Goal: Task Accomplishment & Management: Complete application form

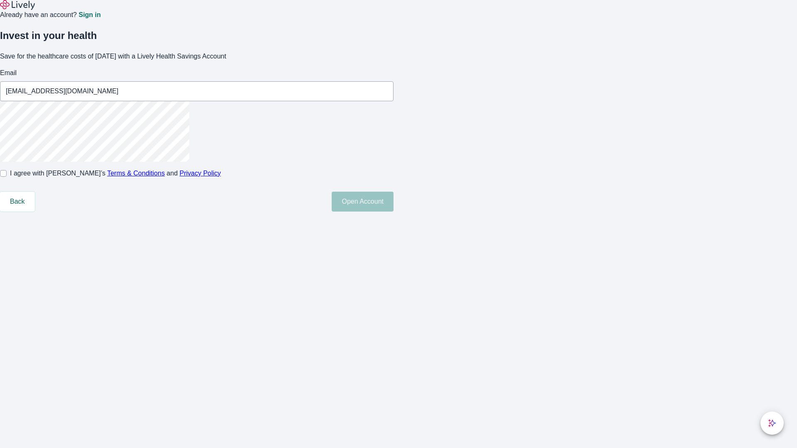
click at [7, 177] on input "I agree with Lively’s Terms & Conditions and Privacy Policy" at bounding box center [3, 173] width 7 height 7
checkbox input "true"
click at [393, 212] on button "Open Account" at bounding box center [363, 202] width 62 height 20
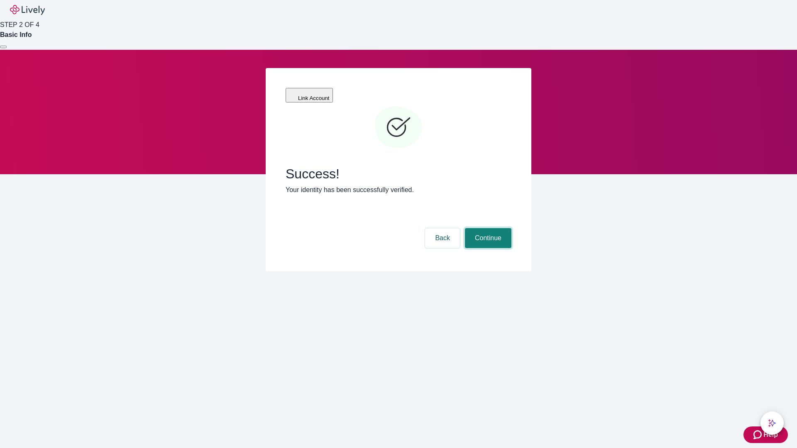
click at [487, 228] on button "Continue" at bounding box center [488, 238] width 46 height 20
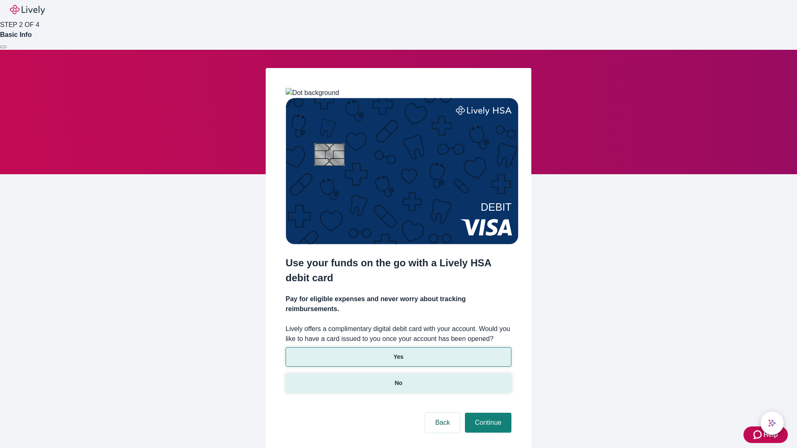
click at [398, 379] on p "No" at bounding box center [399, 383] width 8 height 9
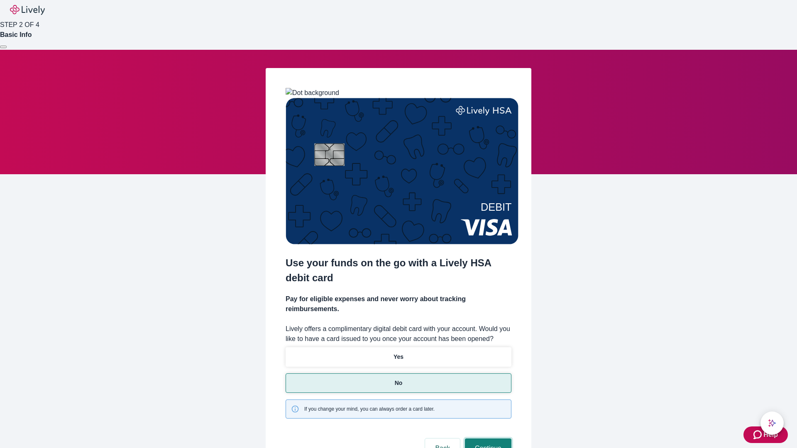
click at [487, 439] on button "Continue" at bounding box center [488, 449] width 46 height 20
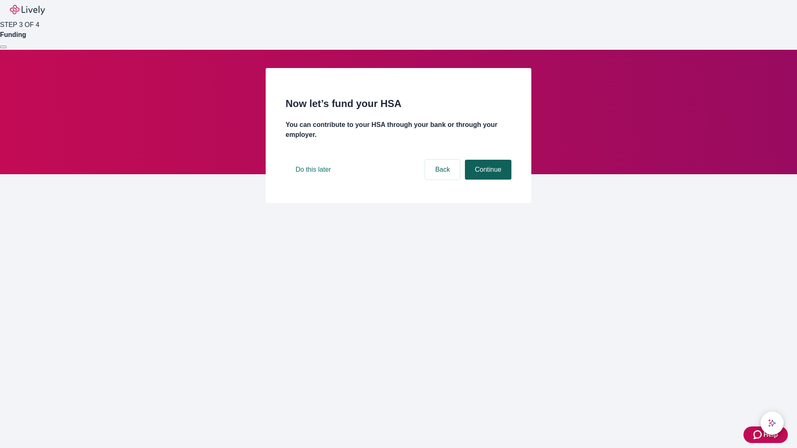
click at [487, 180] on button "Continue" at bounding box center [488, 170] width 46 height 20
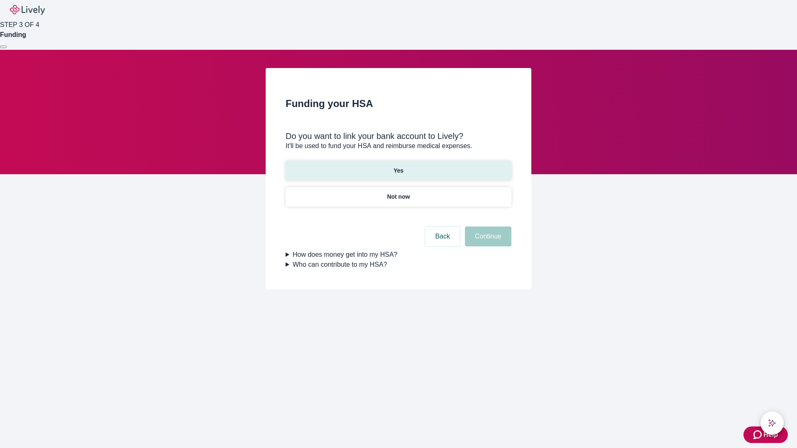
click at [398, 166] on p "Yes" at bounding box center [398, 170] width 10 height 9
click at [487, 227] on button "Continue" at bounding box center [488, 237] width 46 height 20
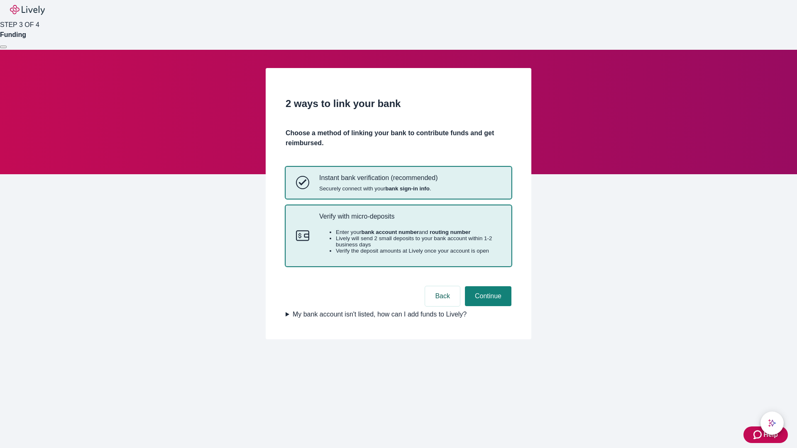
click at [410, 220] on p "Verify with micro-deposits" at bounding box center [410, 216] width 182 height 8
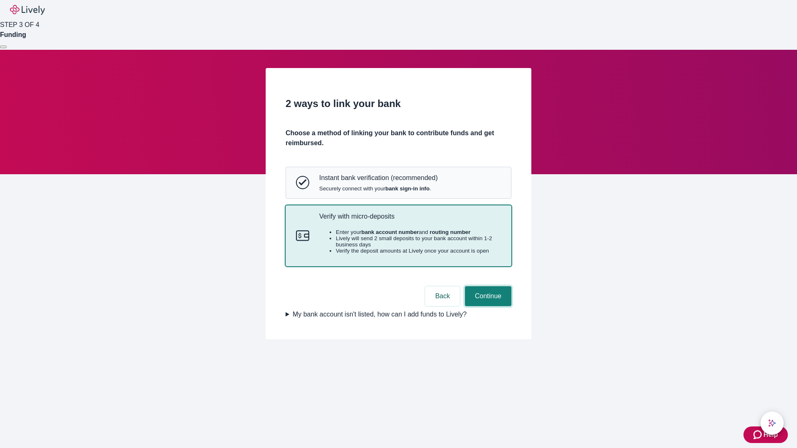
click at [487, 306] on button "Continue" at bounding box center [488, 296] width 46 height 20
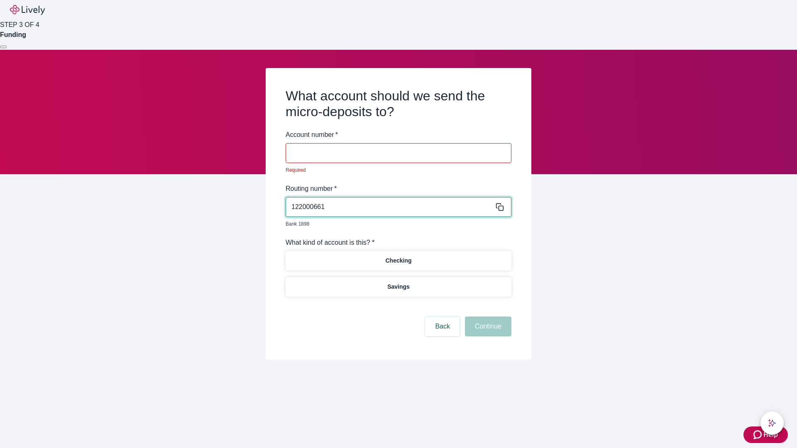
type input "122000661"
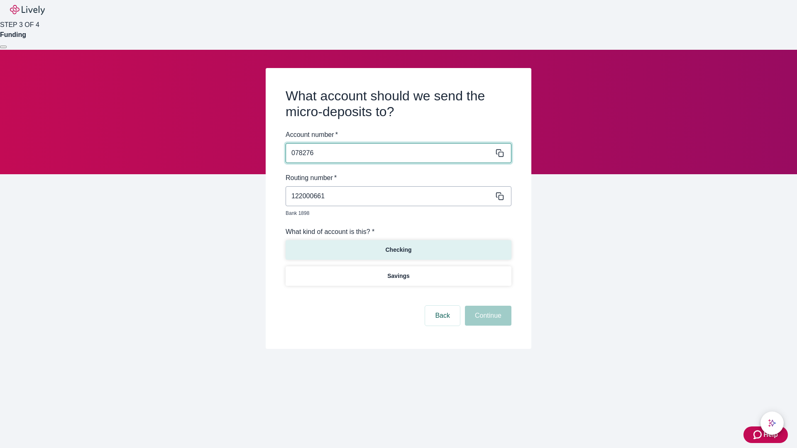
type input "078276"
click at [398, 246] on p "Checking" at bounding box center [398, 250] width 26 height 9
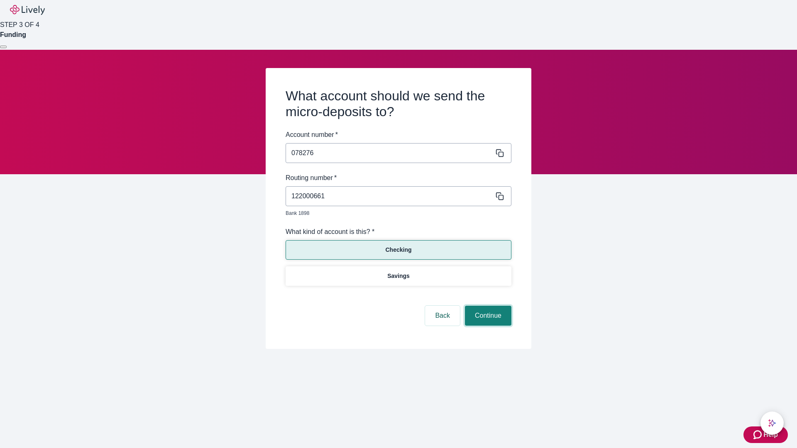
click at [487, 306] on button "Continue" at bounding box center [488, 316] width 46 height 20
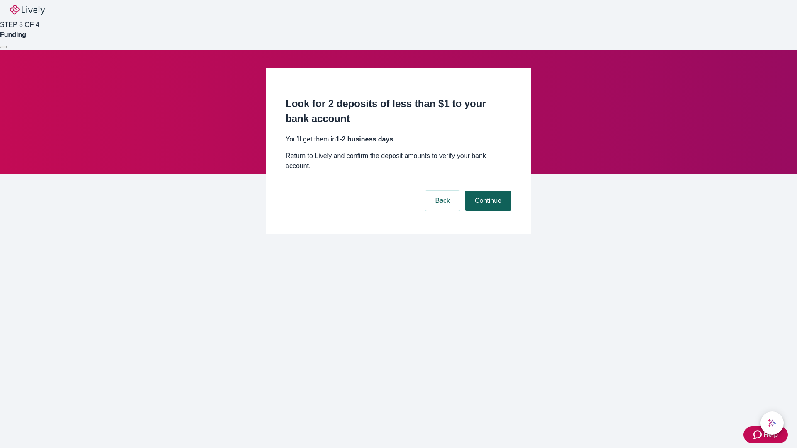
click at [487, 191] on button "Continue" at bounding box center [488, 201] width 46 height 20
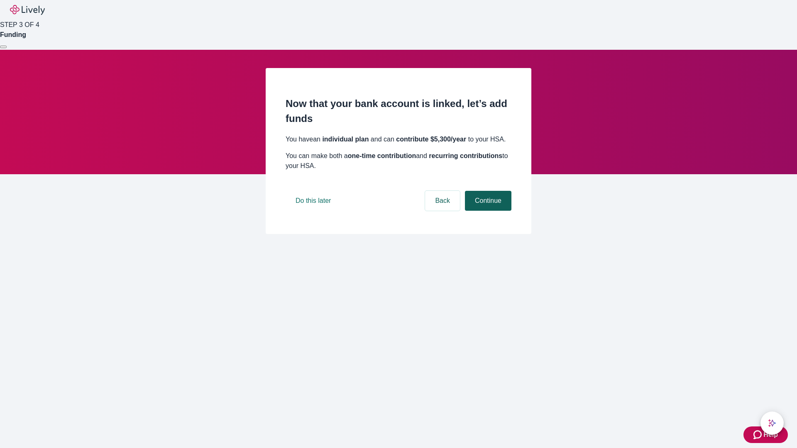
click at [487, 211] on button "Continue" at bounding box center [488, 201] width 46 height 20
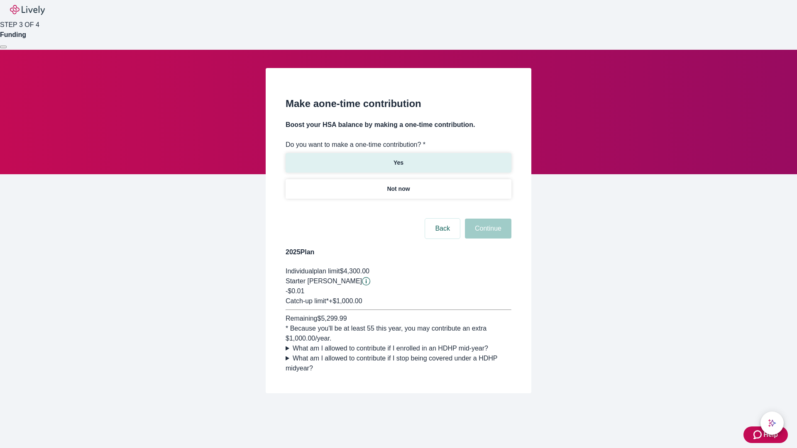
click at [398, 159] on p "Yes" at bounding box center [398, 163] width 10 height 9
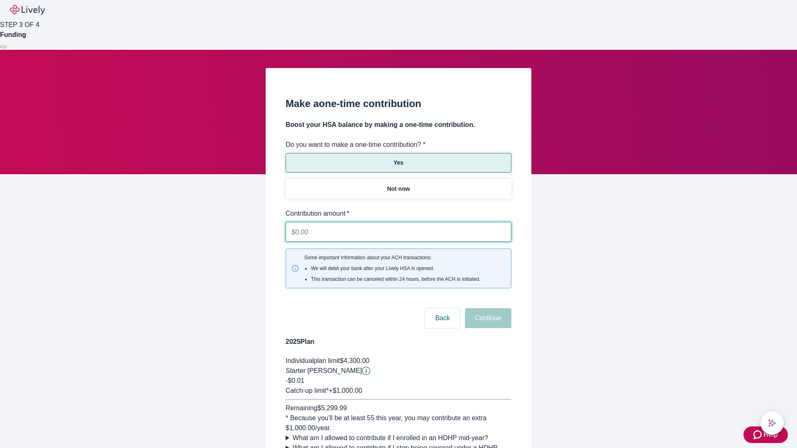
type input "0.01"
click at [487, 308] on button "Continue" at bounding box center [488, 318] width 46 height 20
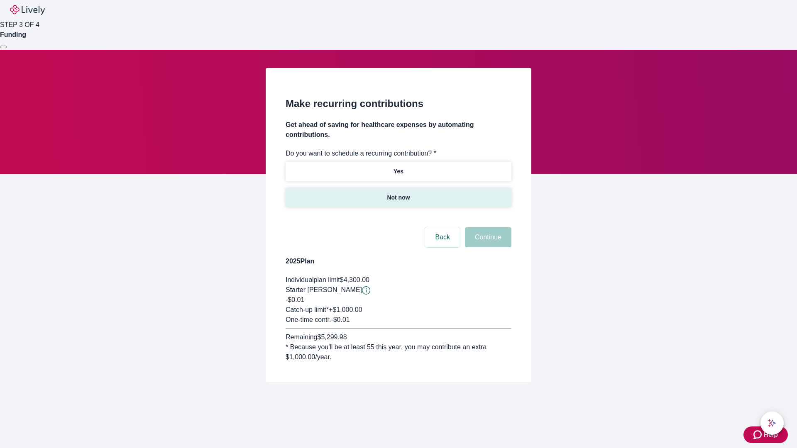
click at [398, 193] on p "Not now" at bounding box center [398, 197] width 23 height 9
click at [487, 227] on button "Continue" at bounding box center [488, 237] width 46 height 20
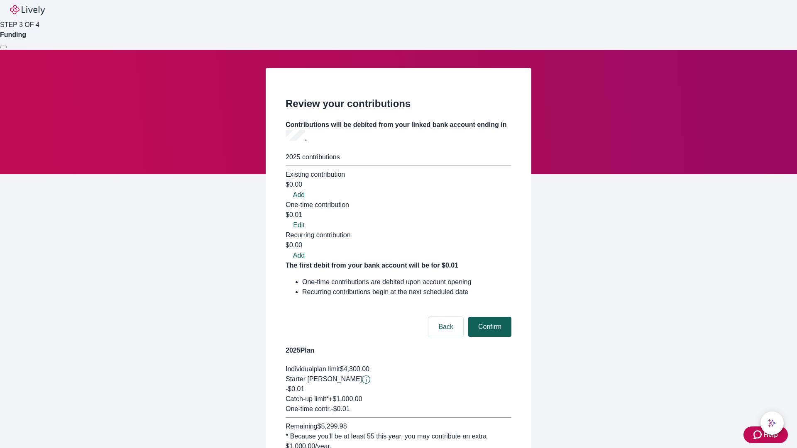
click at [488, 317] on button "Confirm" at bounding box center [489, 327] width 43 height 20
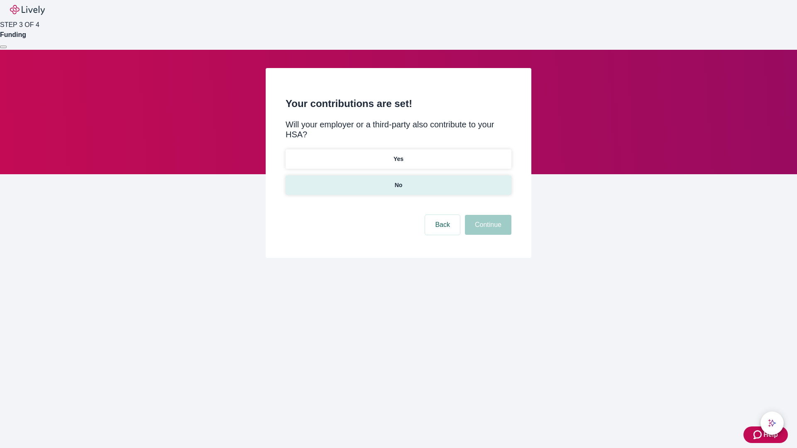
click at [398, 181] on p "No" at bounding box center [399, 185] width 8 height 9
click at [487, 215] on button "Continue" at bounding box center [488, 225] width 46 height 20
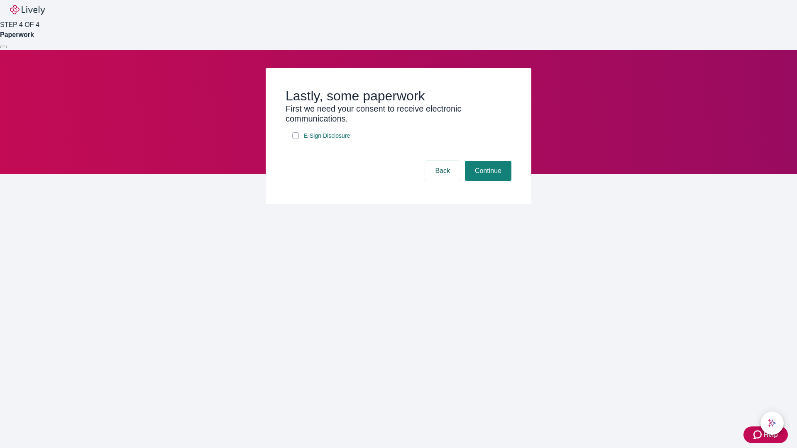
click at [296, 139] on input "E-Sign Disclosure" at bounding box center [295, 135] width 7 height 7
checkbox input "true"
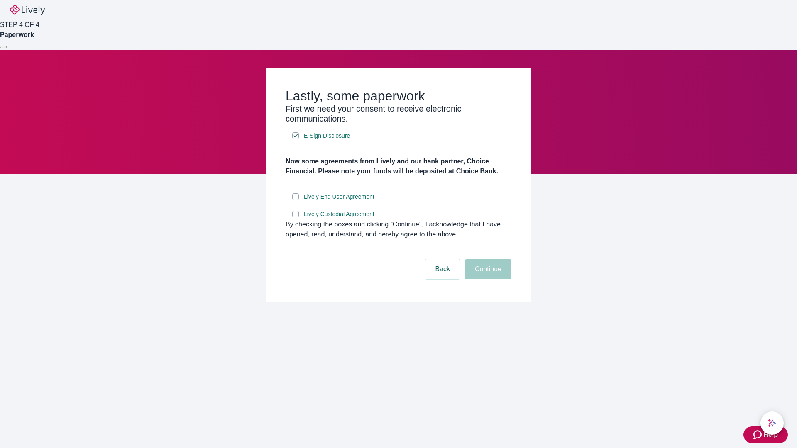
click at [296, 200] on input "Lively End User Agreement" at bounding box center [295, 196] width 7 height 7
checkbox input "true"
click at [296, 217] on input "Lively Custodial Agreement" at bounding box center [295, 214] width 7 height 7
checkbox input "true"
click at [487, 279] on button "Continue" at bounding box center [488, 269] width 46 height 20
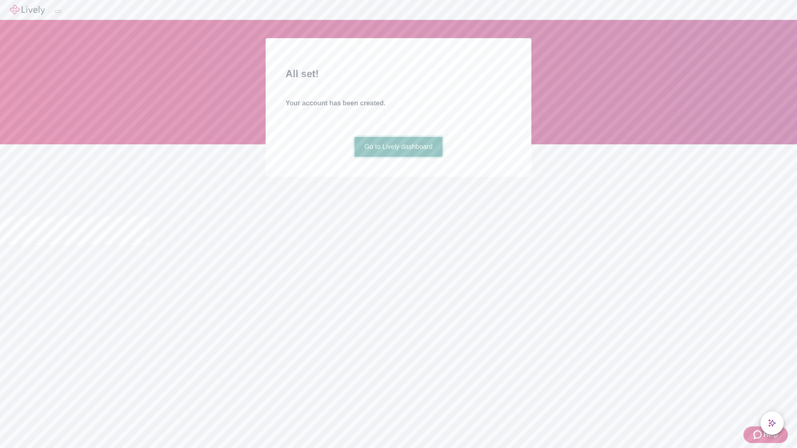
click at [398, 157] on link "Go to Lively dashboard" at bounding box center [398, 147] width 88 height 20
